Goal: Navigation & Orientation: Find specific page/section

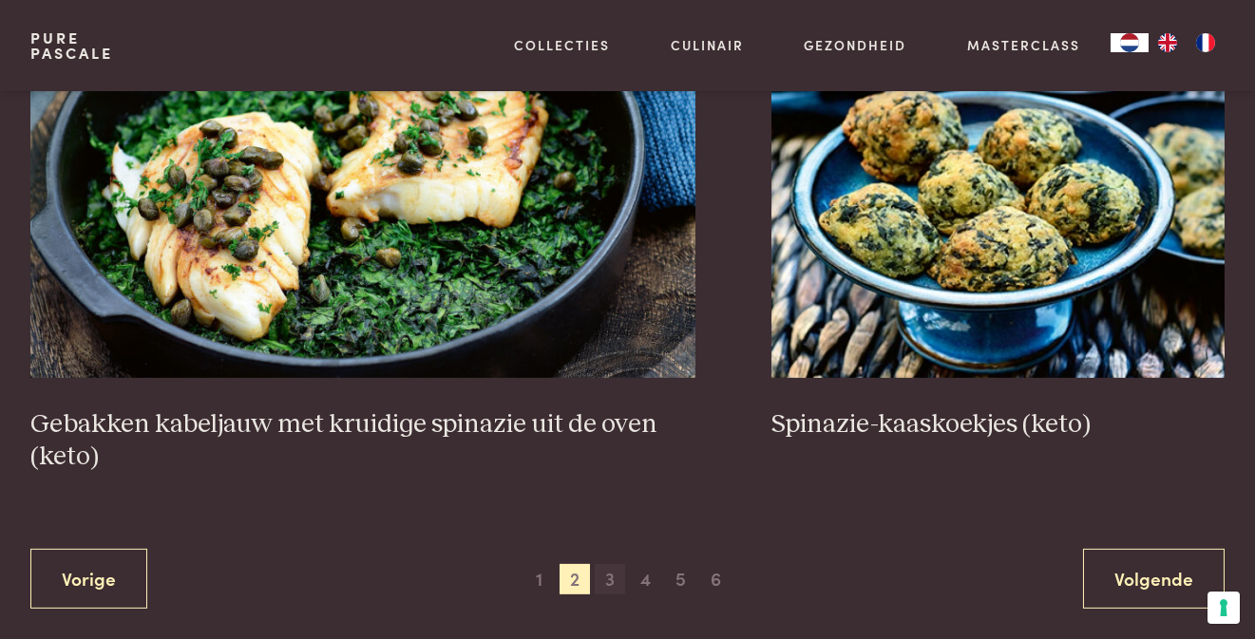
click at [609, 582] on span "3" at bounding box center [610, 579] width 30 height 30
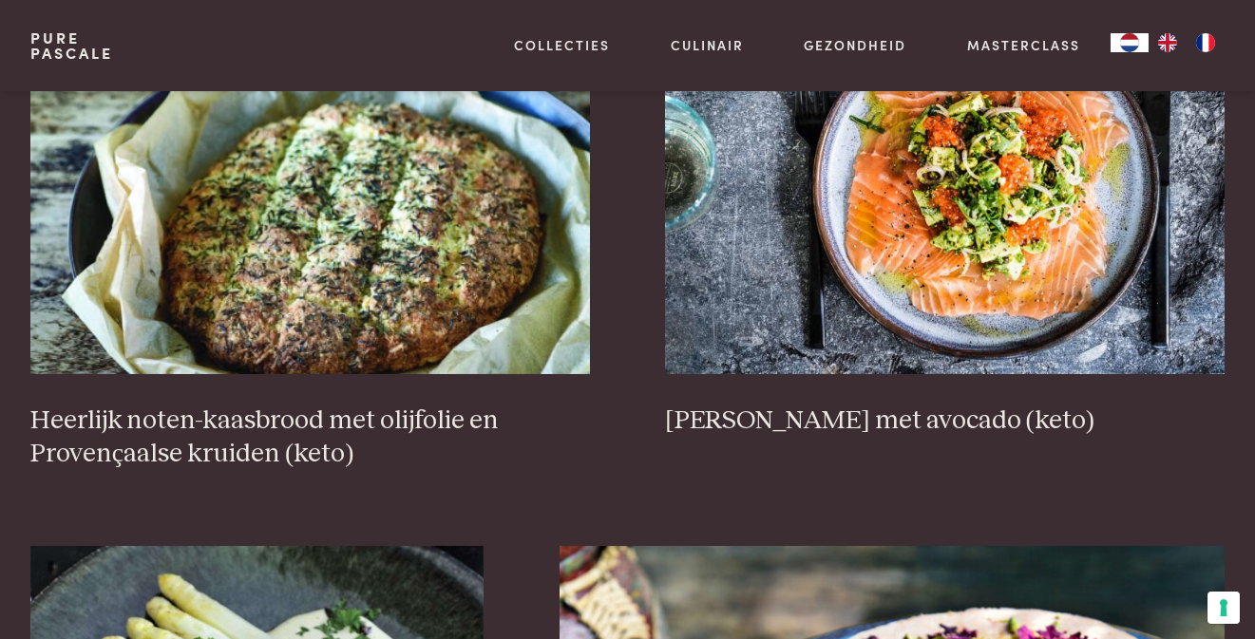
scroll to position [916, 0]
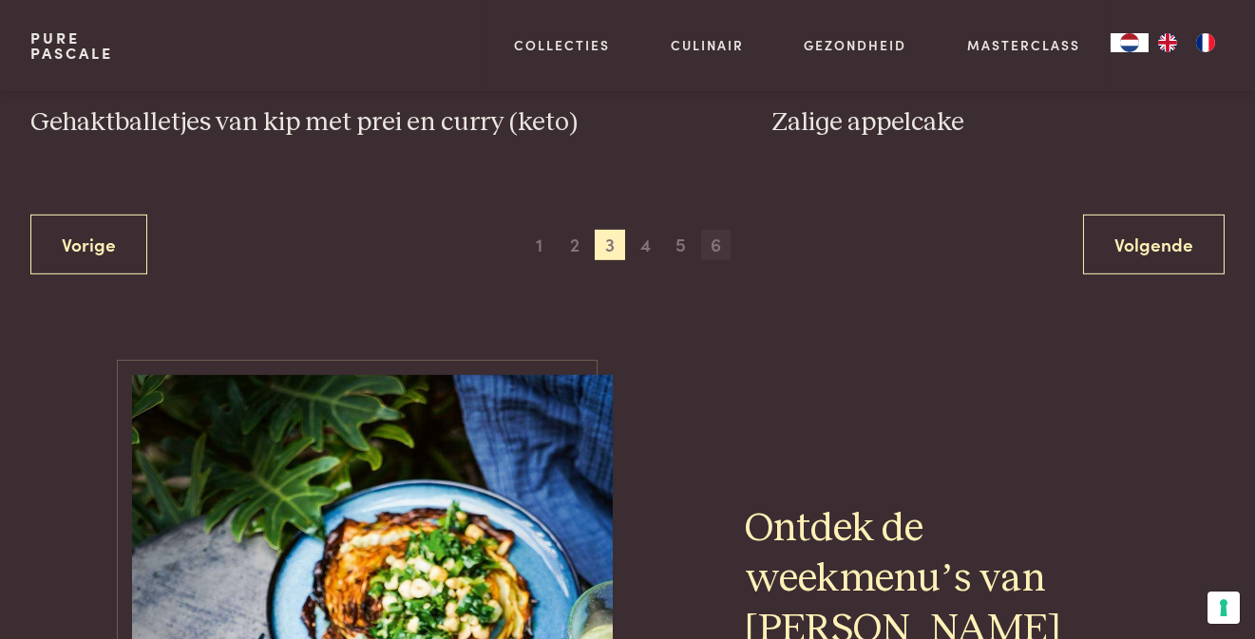
click at [715, 230] on span "6" at bounding box center [716, 245] width 30 height 30
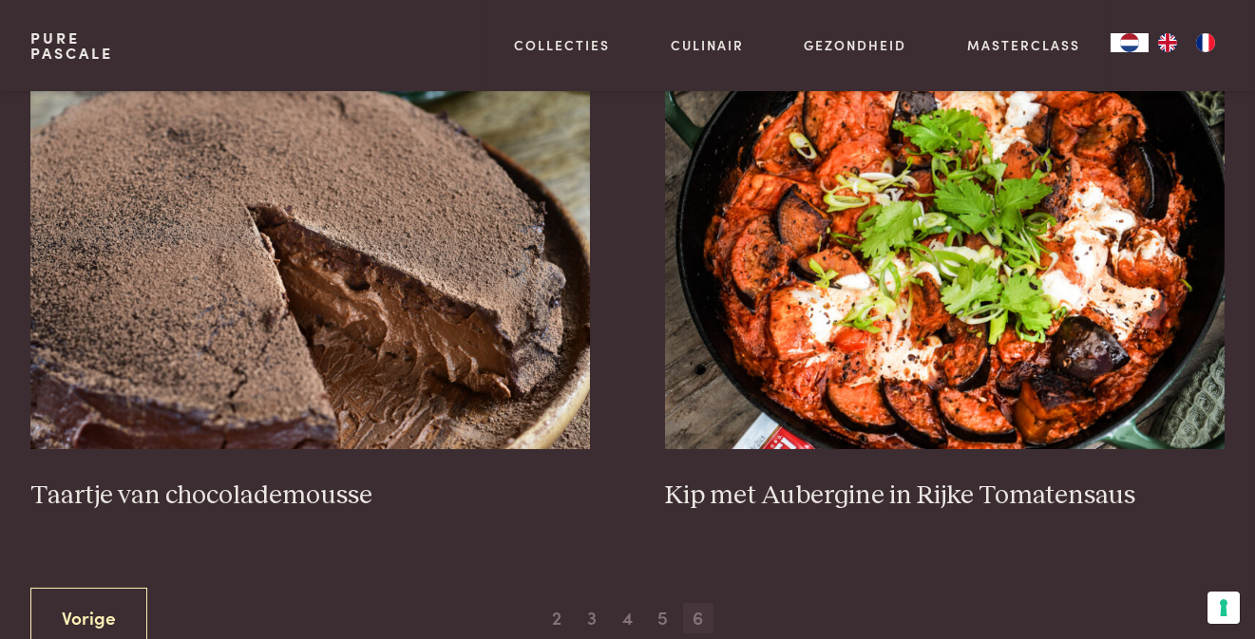
scroll to position [981, 0]
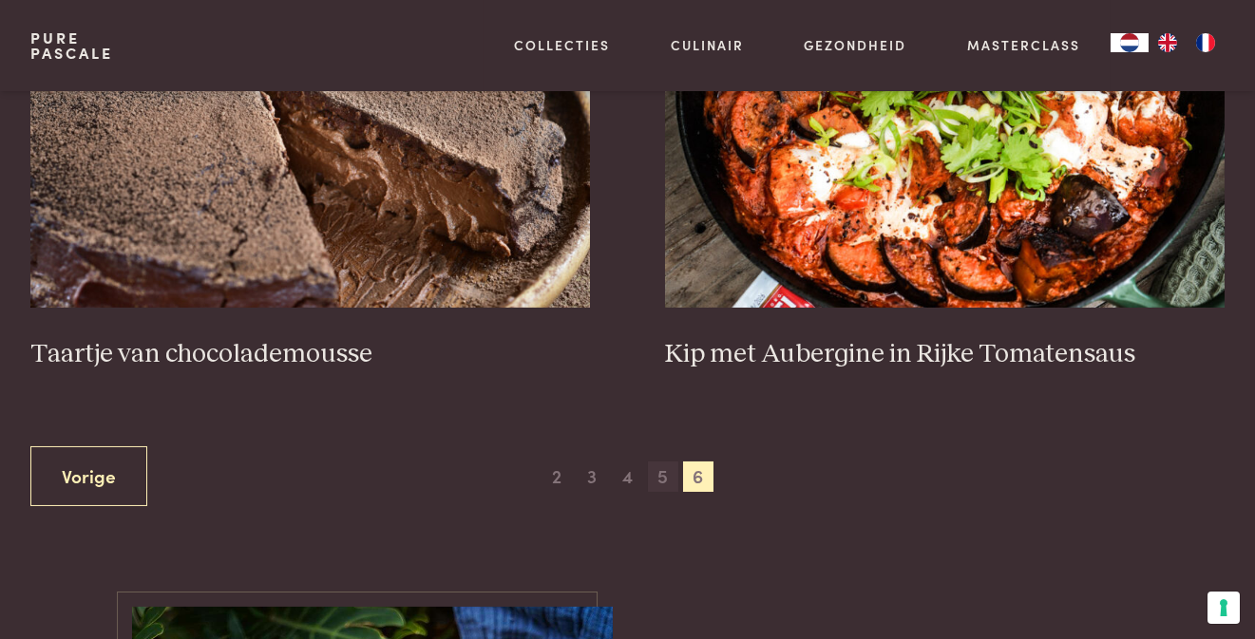
click at [666, 481] on span "5" at bounding box center [663, 477] width 30 height 30
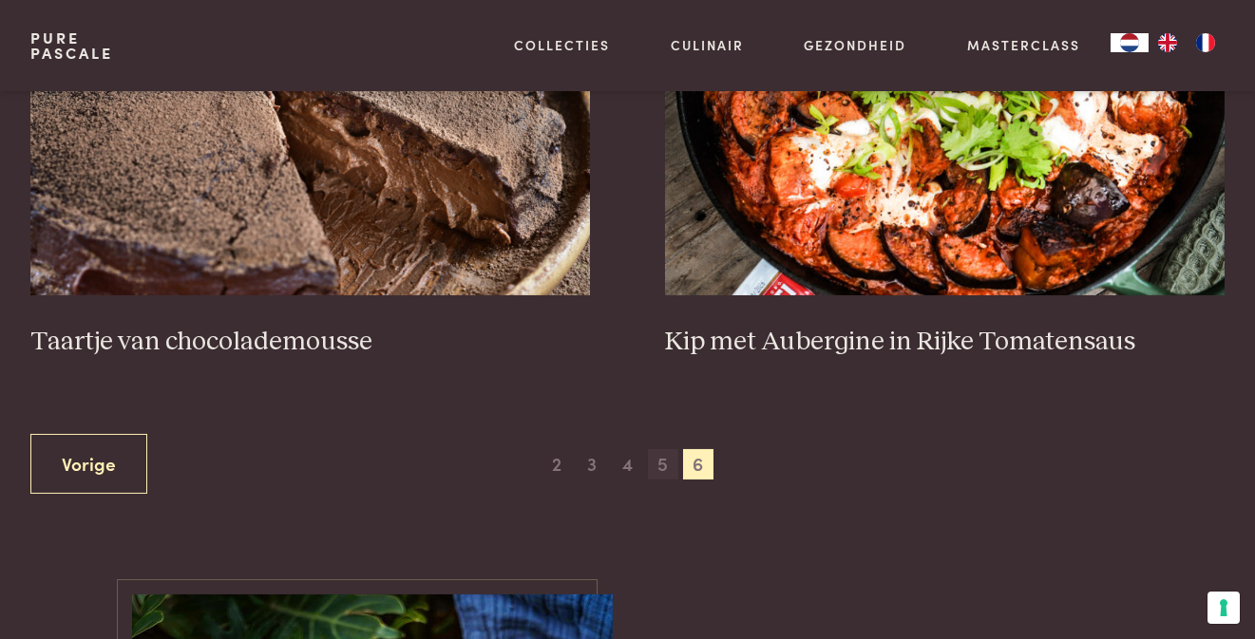
click at [664, 468] on span "5" at bounding box center [663, 464] width 30 height 30
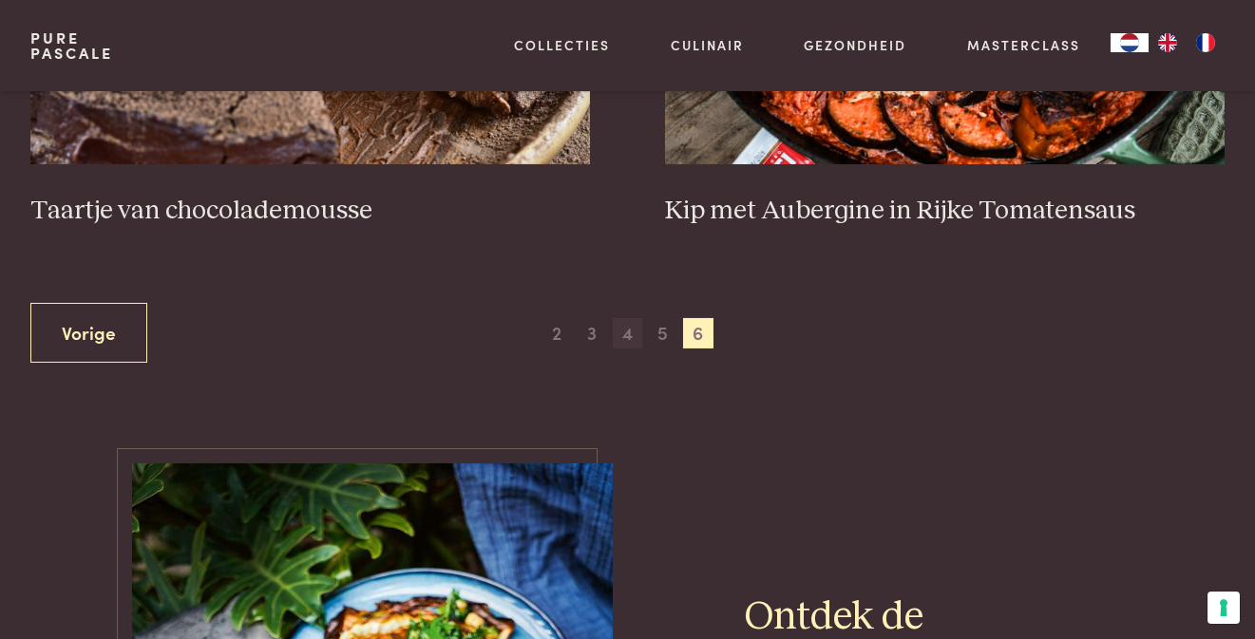
click at [628, 334] on span "4" at bounding box center [628, 333] width 30 height 30
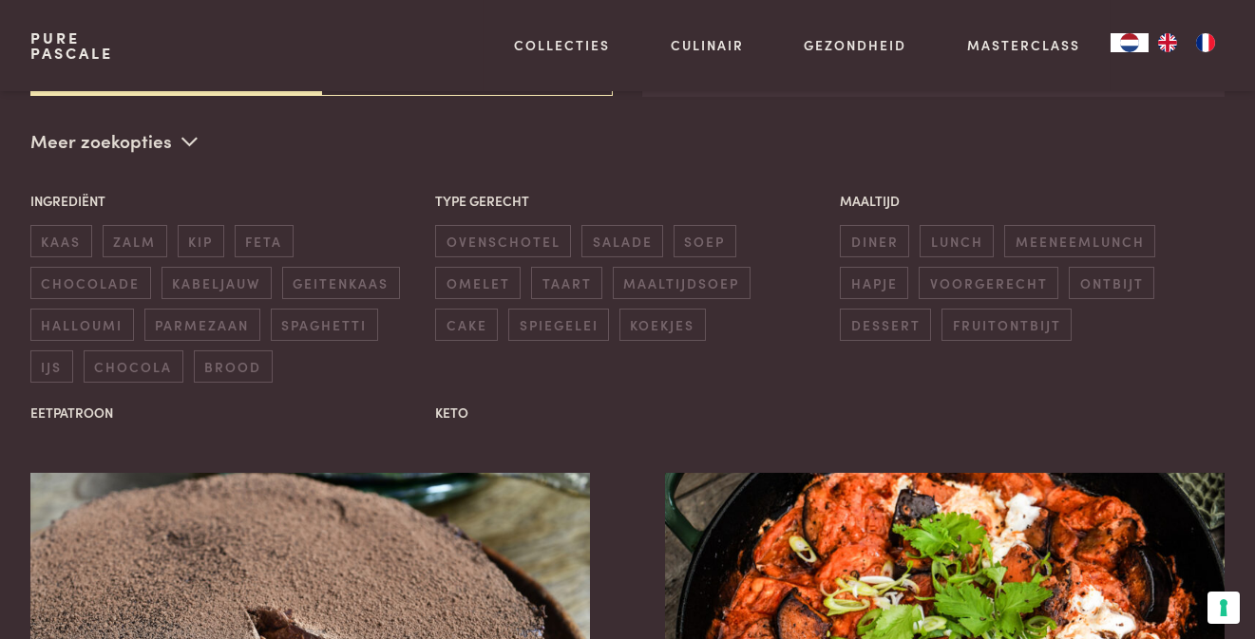
scroll to position [436, 0]
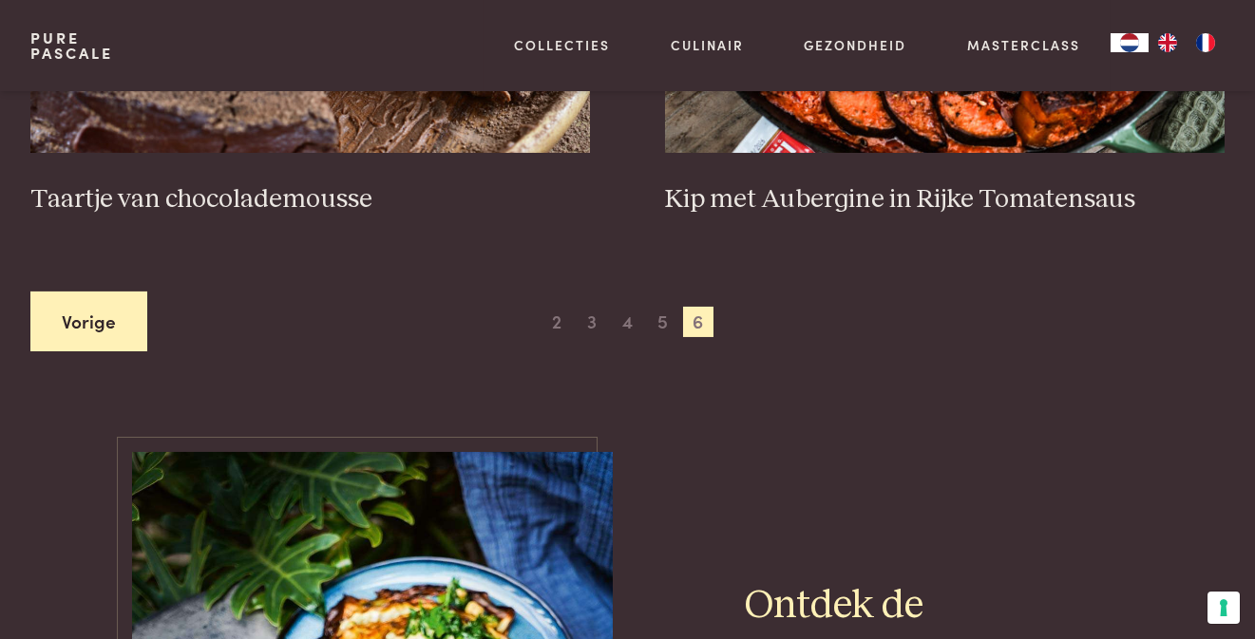
click at [109, 308] on link "Vorige" at bounding box center [88, 322] width 117 height 60
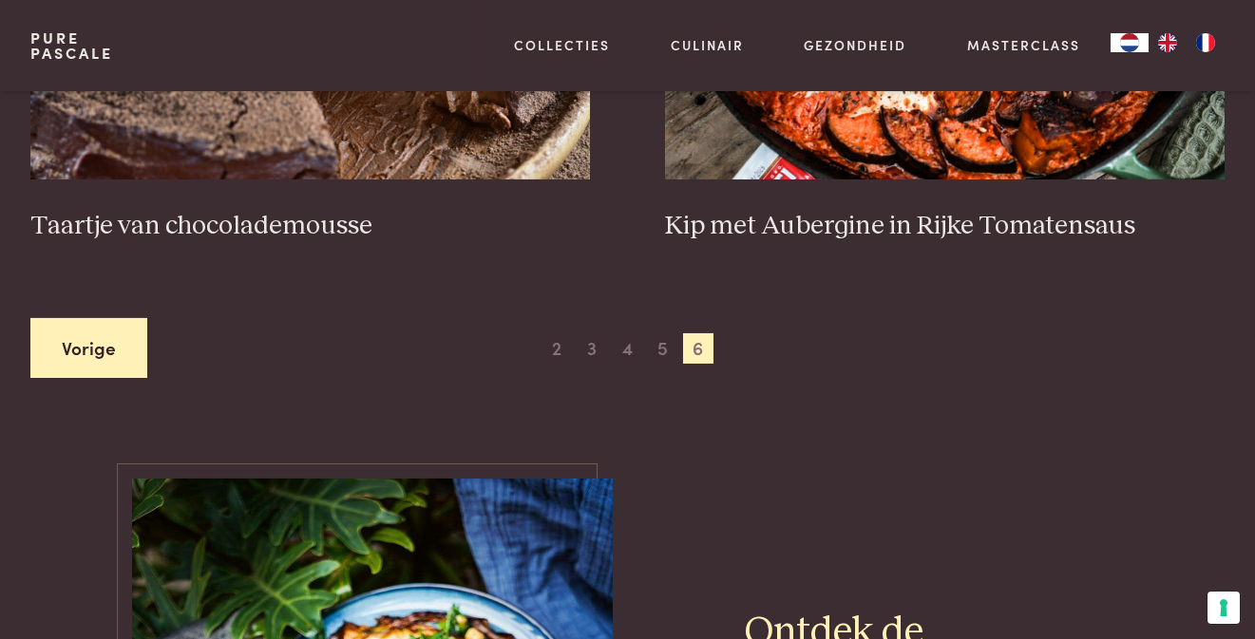
click at [112, 368] on link "Vorige" at bounding box center [88, 348] width 117 height 60
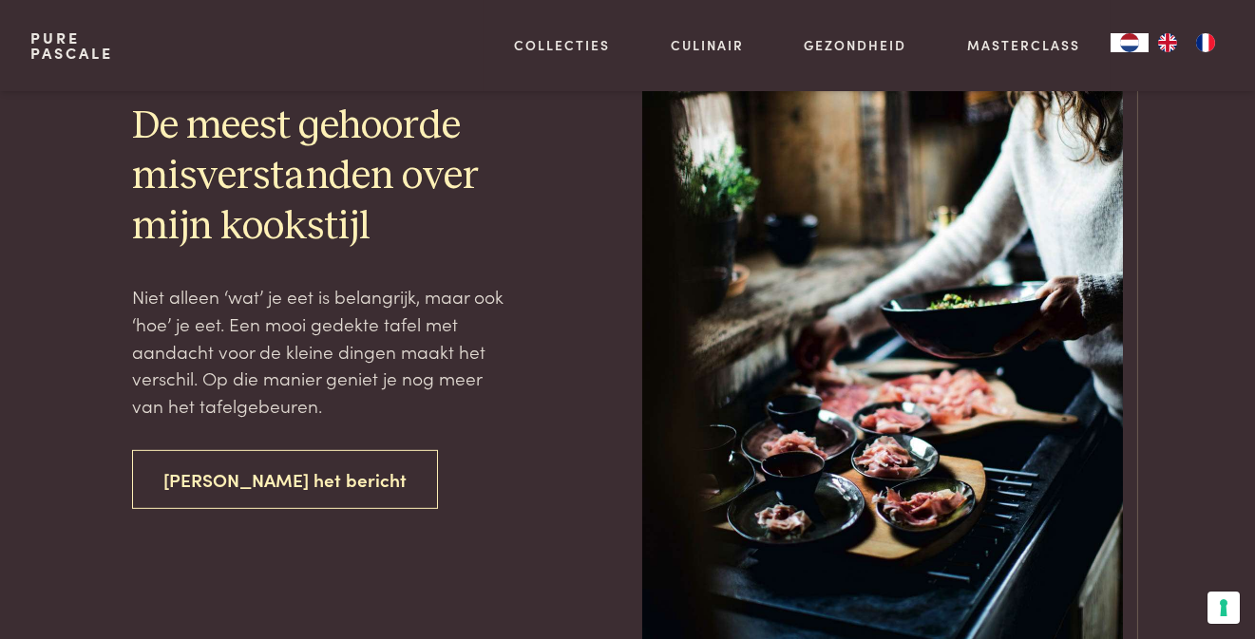
scroll to position [3970, 0]
